Goal: Task Accomplishment & Management: Manage account settings

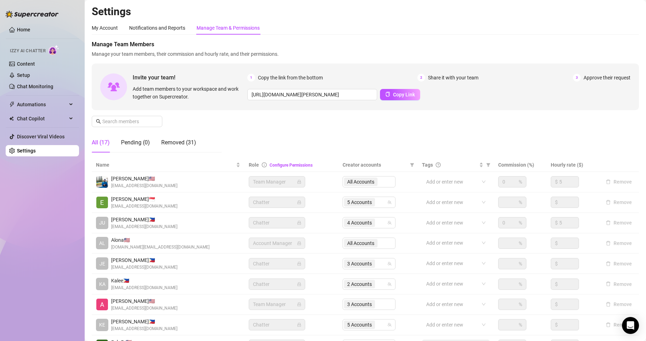
scroll to position [84, 0]
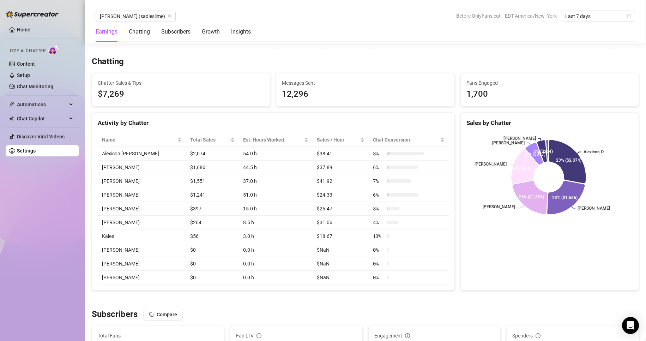
scroll to position [261, 0]
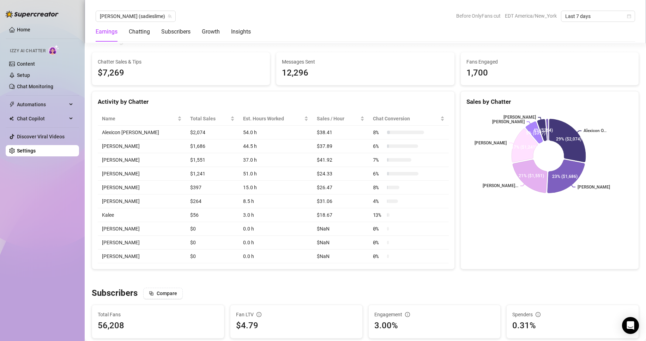
drag, startPoint x: 303, startPoint y: 217, endPoint x: 309, endPoint y: 95, distance: 123.0
click at [309, 95] on div "Activity by Chatter" at bounding box center [273, 98] width 363 height 15
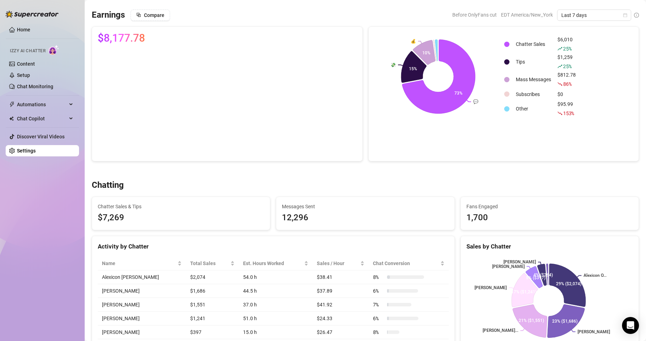
scroll to position [0, 0]
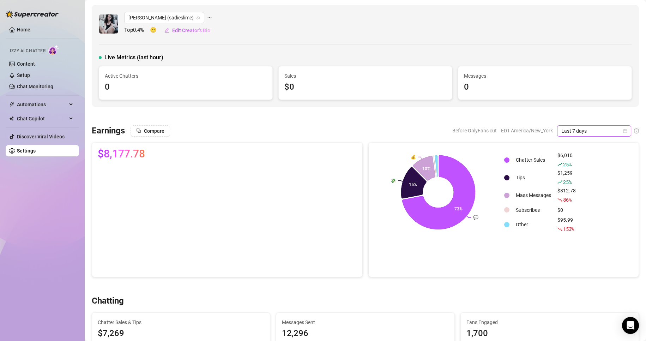
click at [624, 130] on icon "calendar" at bounding box center [626, 131] width 4 height 4
click at [571, 189] on div "Custom date" at bounding box center [588, 190] width 63 height 8
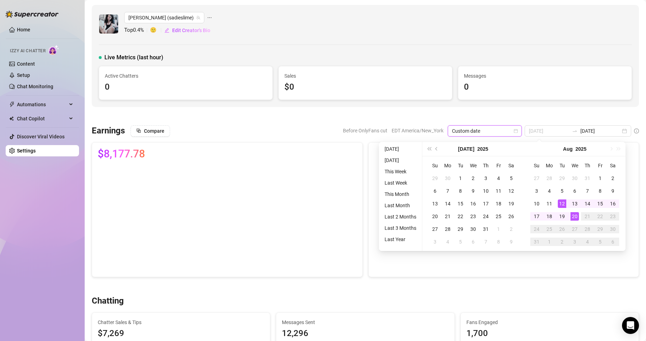
type input "[DATE]"
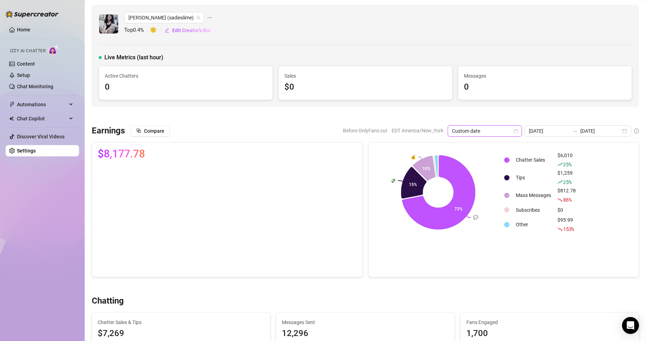
click at [516, 129] on icon "calendar" at bounding box center [516, 131] width 4 height 4
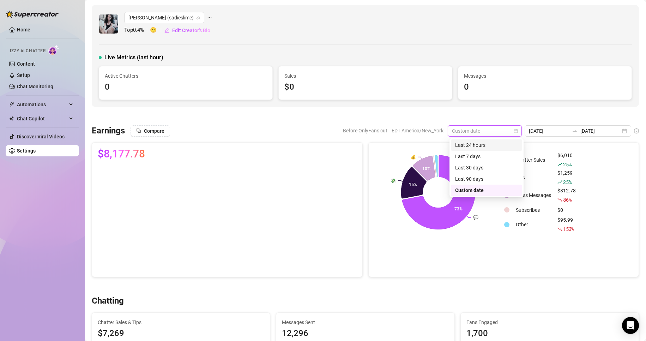
click at [474, 145] on div "Last 24 hours" at bounding box center [486, 145] width 63 height 8
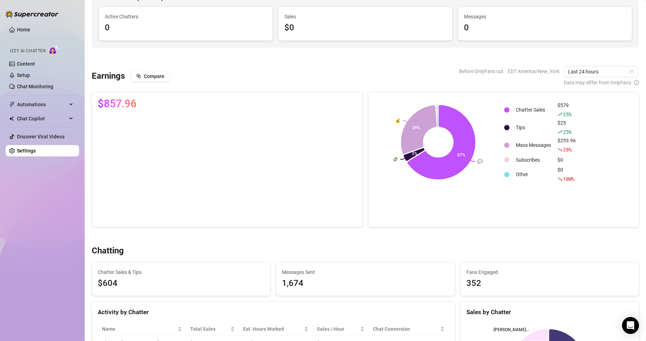
scroll to position [58, 0]
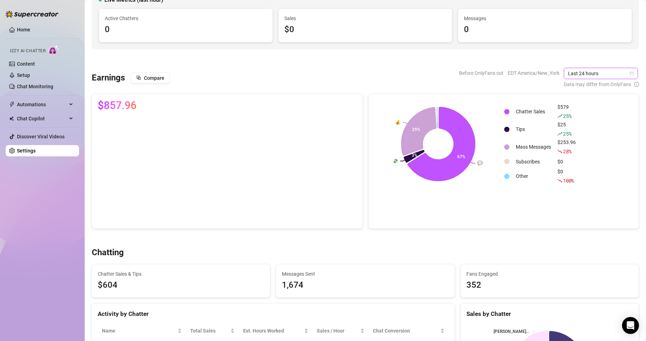
click at [630, 73] on icon "calendar" at bounding box center [632, 73] width 4 height 4
click at [472, 248] on div "Chatting" at bounding box center [365, 252] width 547 height 11
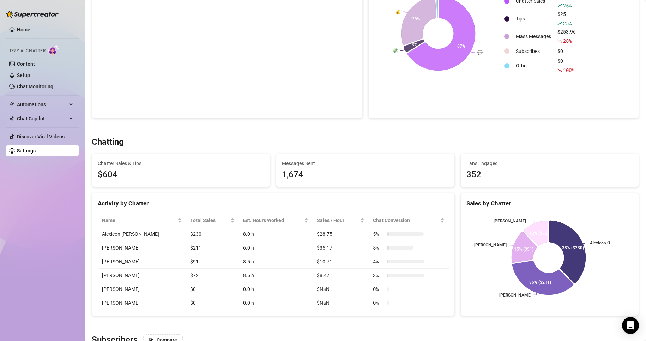
scroll to position [0, 0]
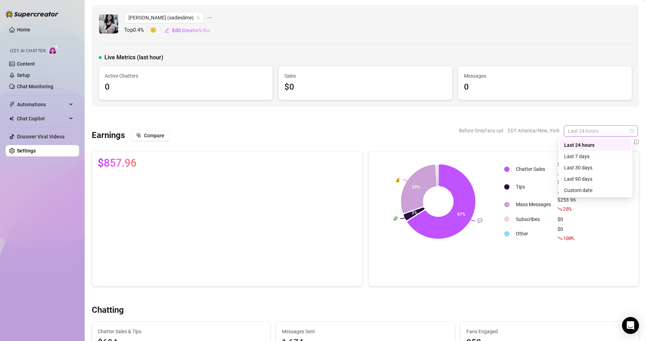
click at [604, 134] on span "Last 24 hours" at bounding box center [601, 131] width 66 height 11
click at [590, 188] on div "Custom date" at bounding box center [595, 190] width 63 height 8
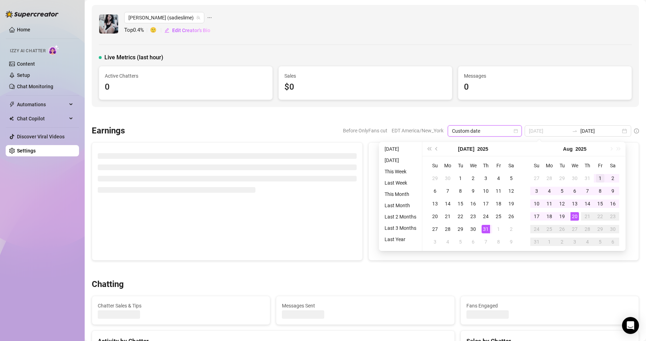
type input "[DATE]"
click at [600, 176] on div "1" at bounding box center [600, 178] width 8 height 8
type input "[DATE]"
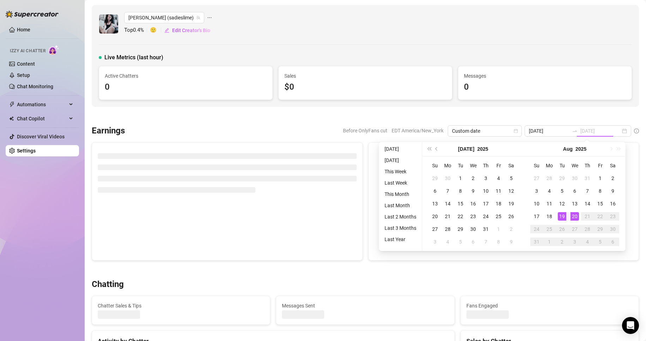
click at [576, 216] on div "20" at bounding box center [575, 216] width 8 height 8
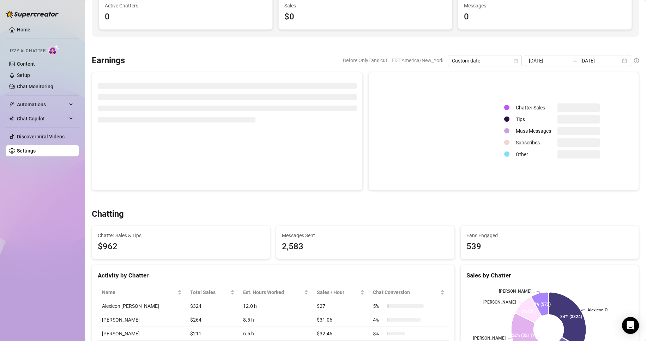
scroll to position [69, 0]
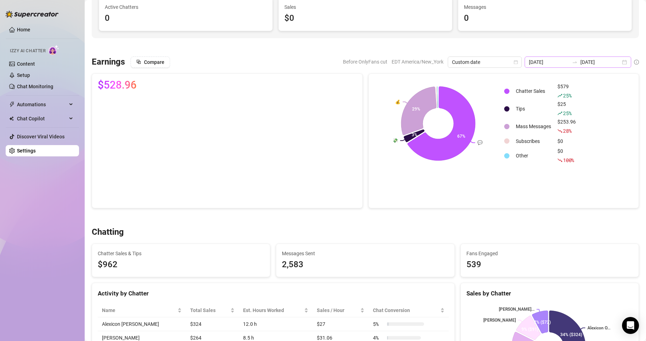
click at [620, 64] on div "[DATE] [DATE]" at bounding box center [578, 61] width 107 height 11
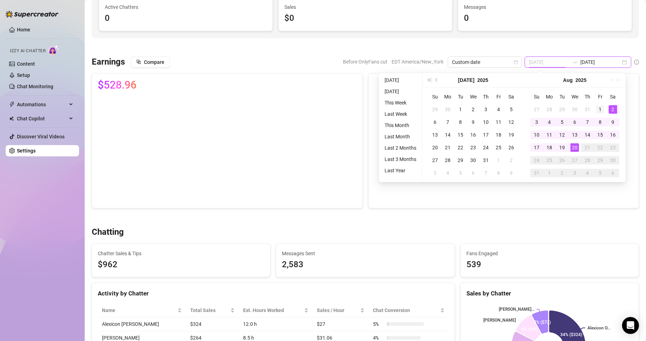
type input "[DATE]"
click at [599, 110] on div "1" at bounding box center [600, 109] width 8 height 8
type input "[DATE]"
click at [576, 146] on div "20" at bounding box center [575, 147] width 8 height 8
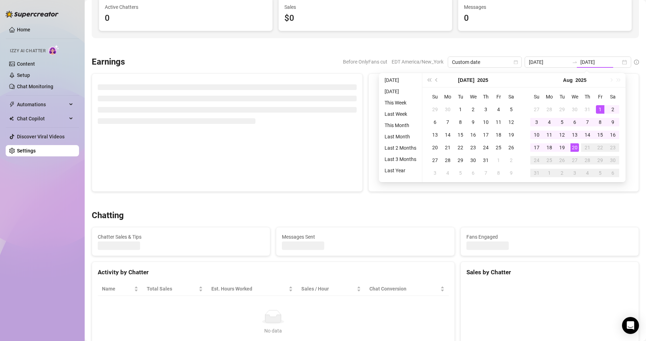
type input "[DATE]"
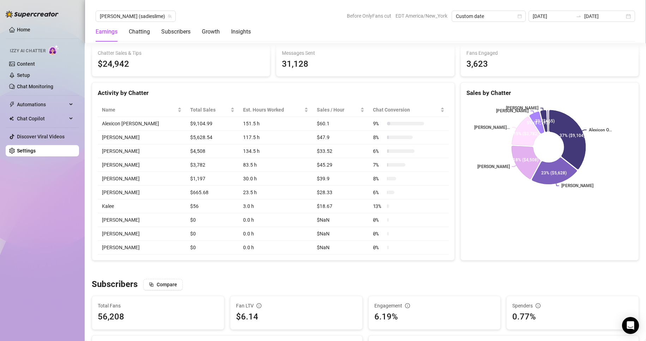
scroll to position [270, 0]
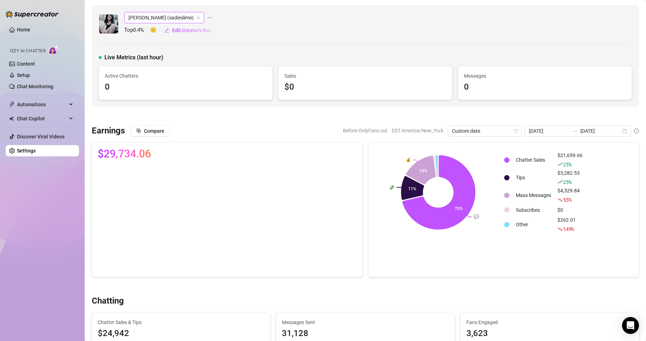
click at [163, 19] on span "[PERSON_NAME] (sadieslime)" at bounding box center [164, 17] width 72 height 11
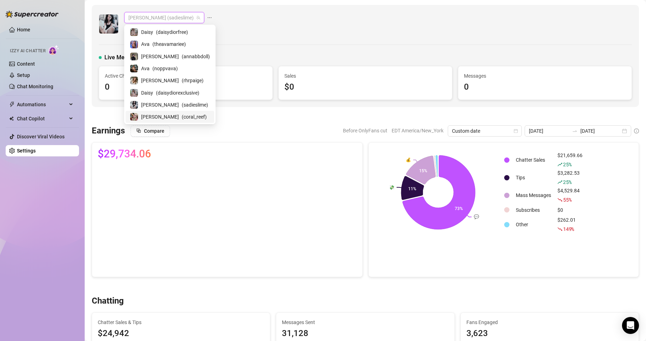
click at [182, 115] on span "( coral_reef )" at bounding box center [194, 117] width 25 height 8
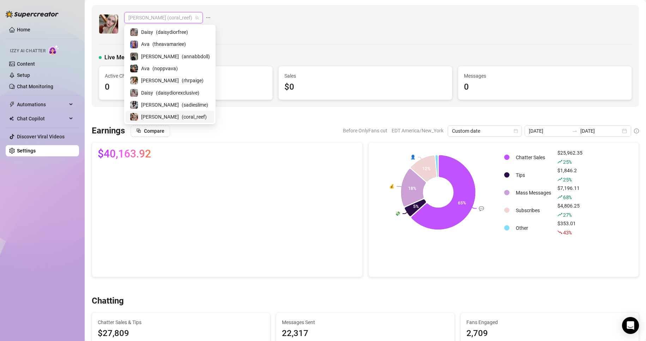
click at [165, 15] on span "[PERSON_NAME] (coral_reef)" at bounding box center [163, 17] width 70 height 11
click at [182, 107] on span "( sadieslime )" at bounding box center [195, 105] width 26 height 8
